Goal: Check status: Check status

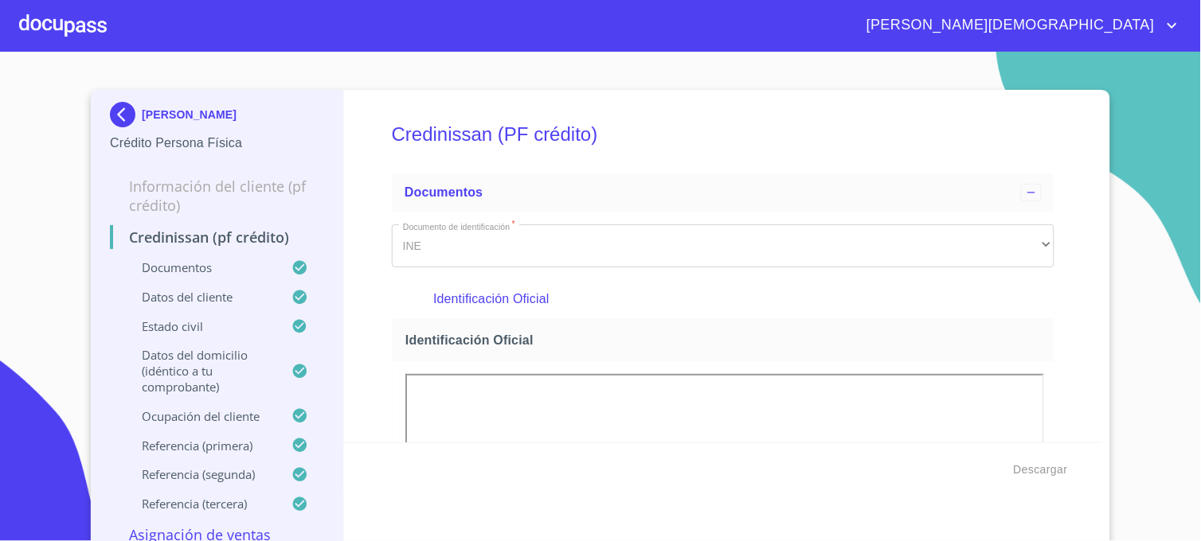
click at [117, 115] on img at bounding box center [126, 114] width 32 height 25
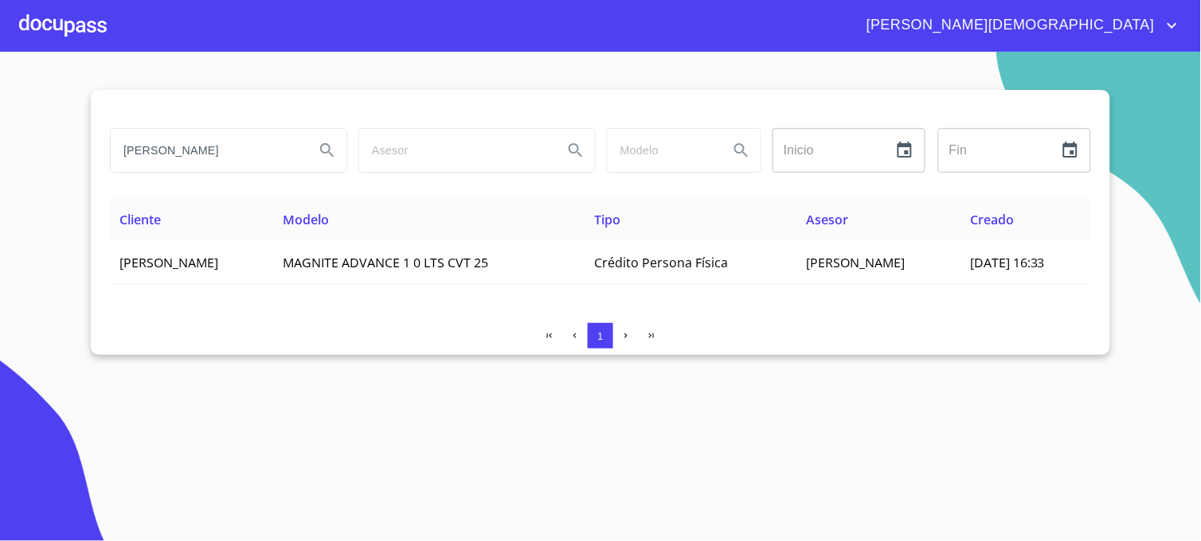
drag, startPoint x: 239, startPoint y: 153, endPoint x: 120, endPoint y: 170, distance: 119.9
click at [120, 170] on input "[PERSON_NAME]" at bounding box center [206, 150] width 191 height 43
click at [325, 147] on icon "Search" at bounding box center [327, 150] width 19 height 19
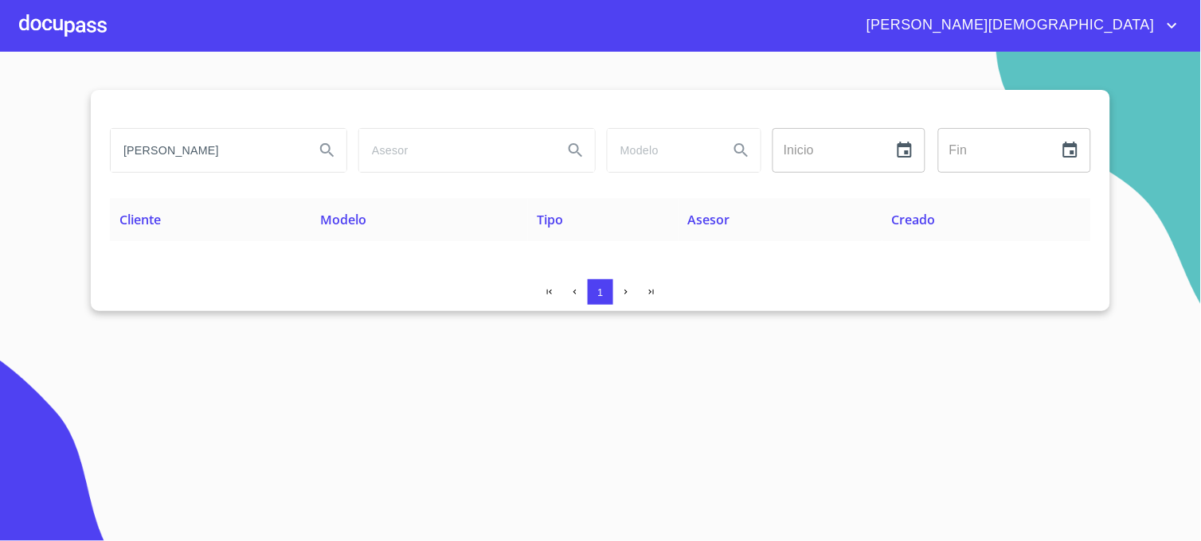
drag, startPoint x: 243, startPoint y: 154, endPoint x: 22, endPoint y: 160, distance: 220.6
click at [24, 160] on section "[PERSON_NAME] ​ Fin ​ Cliente Modelo Tipo Asesor Creado 1" at bounding box center [600, 297] width 1201 height 490
click at [322, 151] on icon "Search" at bounding box center [327, 150] width 14 height 14
drag, startPoint x: 244, startPoint y: 148, endPoint x: 91, endPoint y: 159, distance: 154.1
click at [91, 159] on div "[PERSON_NAME] Inicio ​ Fin ​ Cliente Modelo Tipo Asesor Creado 1" at bounding box center [600, 200] width 1019 height 221
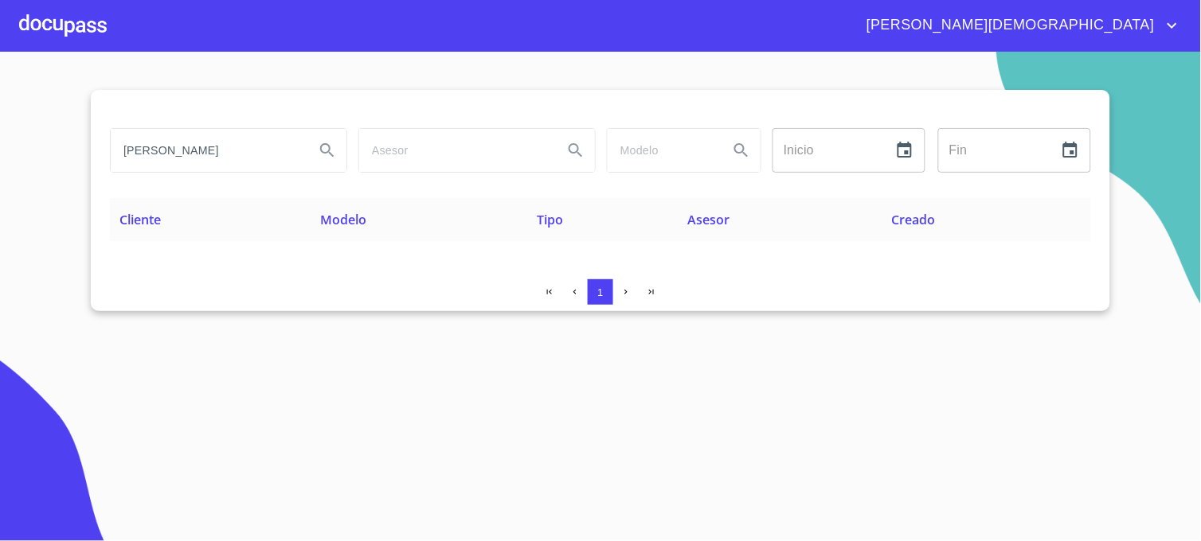
click at [338, 160] on button "Search" at bounding box center [327, 150] width 38 height 38
drag, startPoint x: 221, startPoint y: 152, endPoint x: -4, endPoint y: 157, distance: 224.6
click at [0, 157] on html "[PERSON_NAME] Inicio ​ Fin ​ Cliente Modelo Tipo Asesor Creado 1 Salir" at bounding box center [600, 270] width 1201 height 541
click at [316, 154] on button "Search" at bounding box center [327, 150] width 38 height 38
drag, startPoint x: 227, startPoint y: 154, endPoint x: 37, endPoint y: 157, distance: 189.5
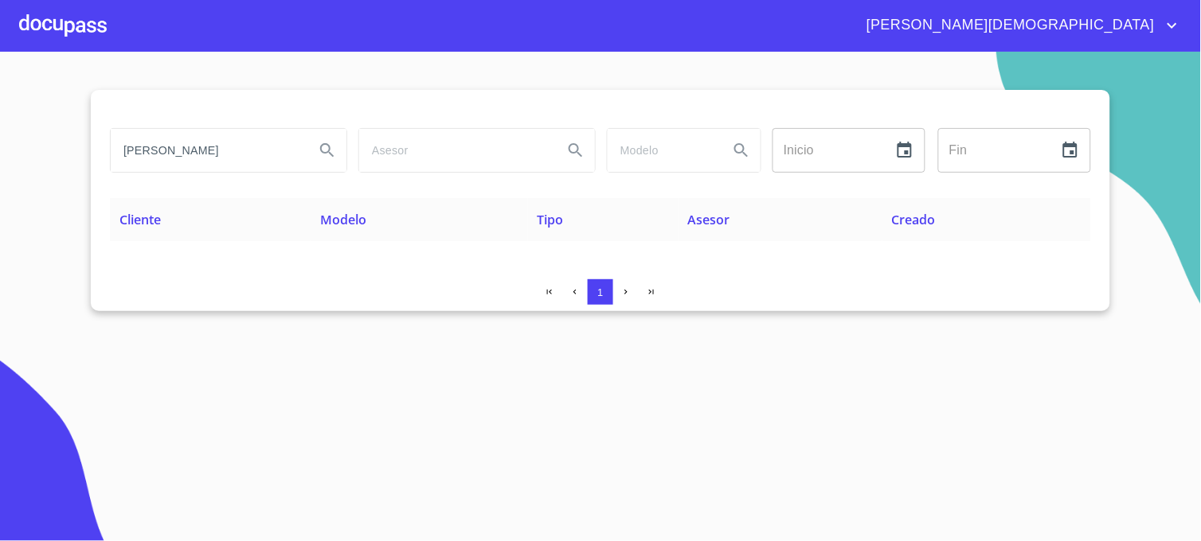
click at [49, 146] on section "[PERSON_NAME] Inicio ​ Fin ​ Cliente Modelo Tipo Asesor Creado 1" at bounding box center [600, 297] width 1201 height 490
type input "[PERSON_NAME]"
click at [325, 146] on icon "Search" at bounding box center [327, 150] width 19 height 19
